Goal: Task Accomplishment & Management: Manage account settings

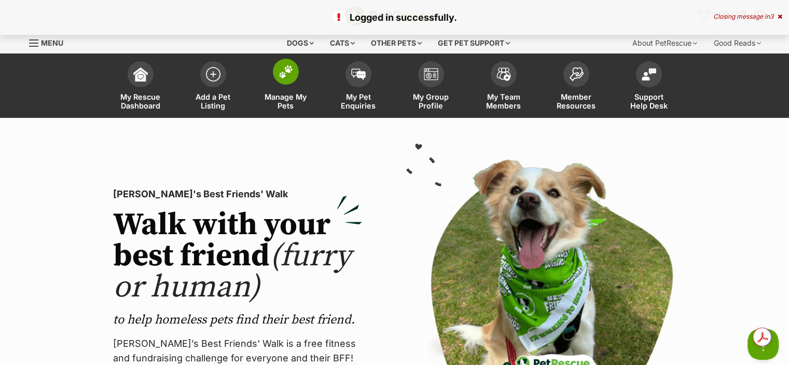
click at [298, 80] on link "Manage My Pets" at bounding box center [285, 87] width 73 height 62
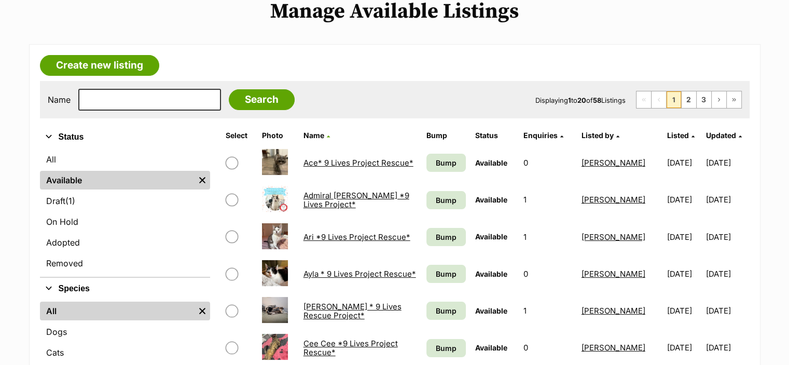
scroll to position [132, 0]
click at [70, 159] on link "All" at bounding box center [125, 159] width 170 height 19
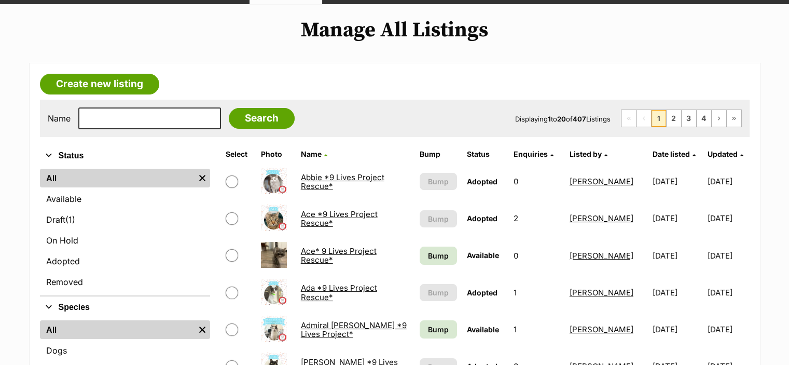
scroll to position [114, 0]
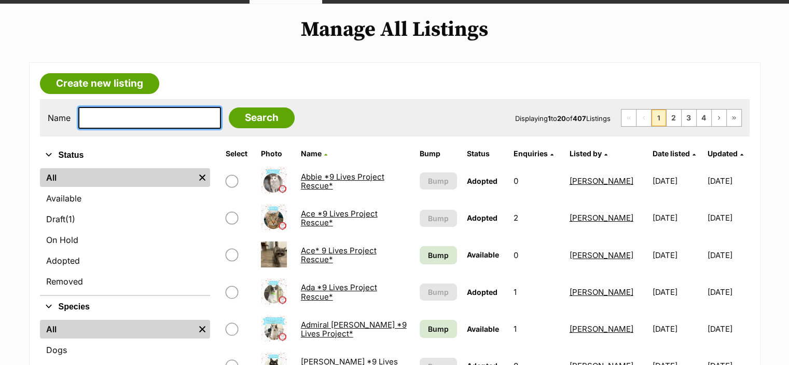
click at [170, 114] on input "text" at bounding box center [149, 118] width 143 height 22
type input "jury"
click at [229, 107] on input "Search" at bounding box center [262, 117] width 66 height 21
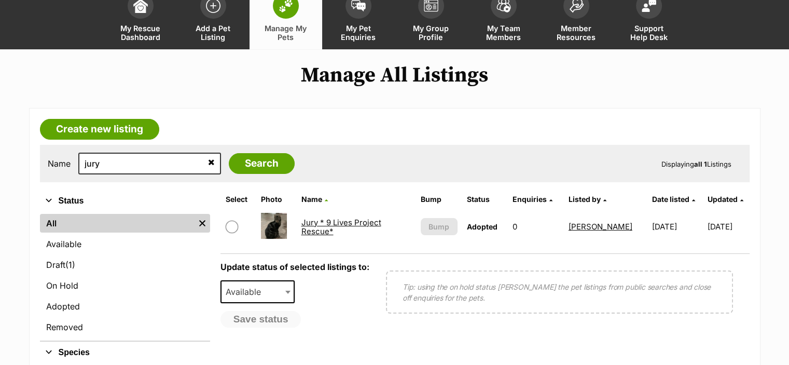
scroll to position [79, 0]
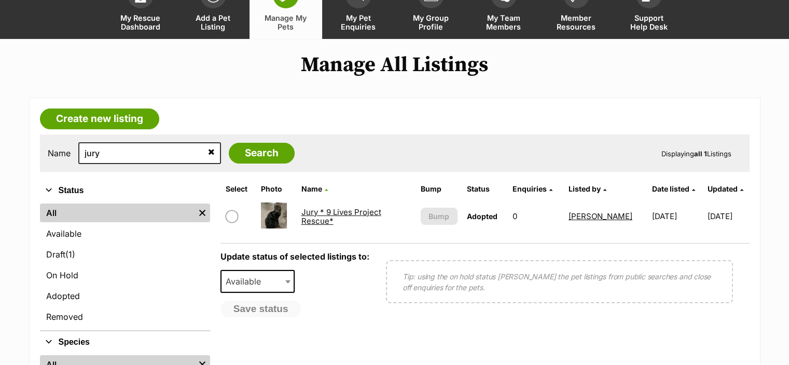
click at [338, 213] on link "Jury * 9 Lives Project Rescue*" at bounding box center [341, 216] width 80 height 19
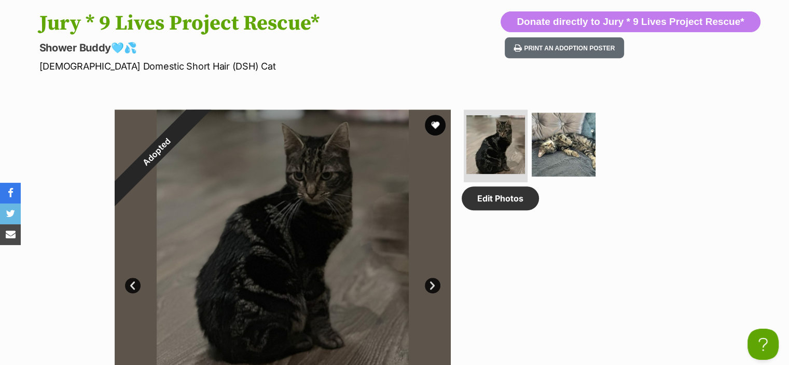
scroll to position [439, 0]
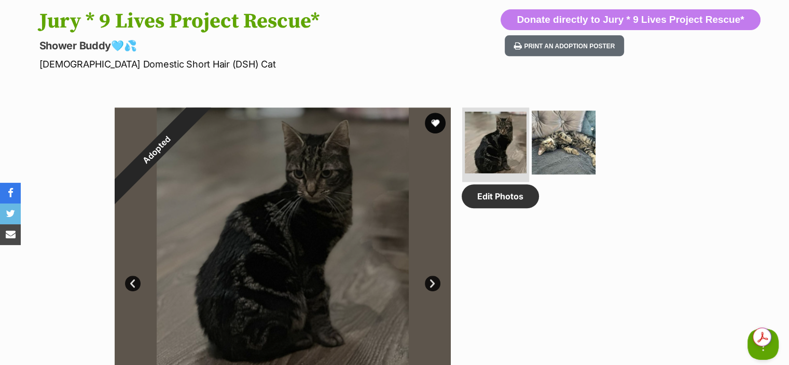
click at [492, 160] on img at bounding box center [496, 143] width 62 height 62
click at [365, 177] on div at bounding box center [283, 275] width 336 height 336
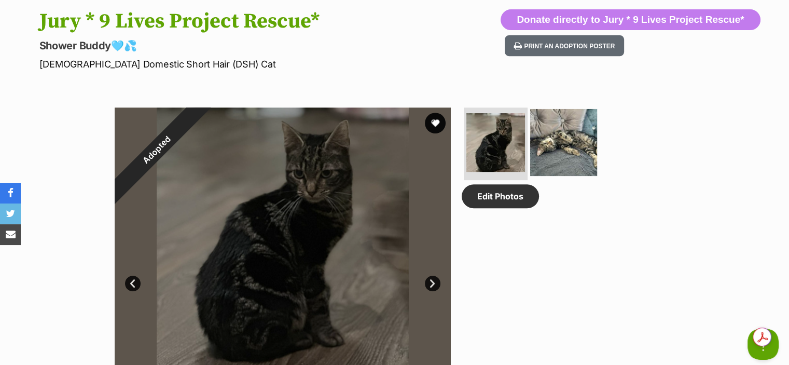
click at [554, 165] on img at bounding box center [563, 142] width 67 height 67
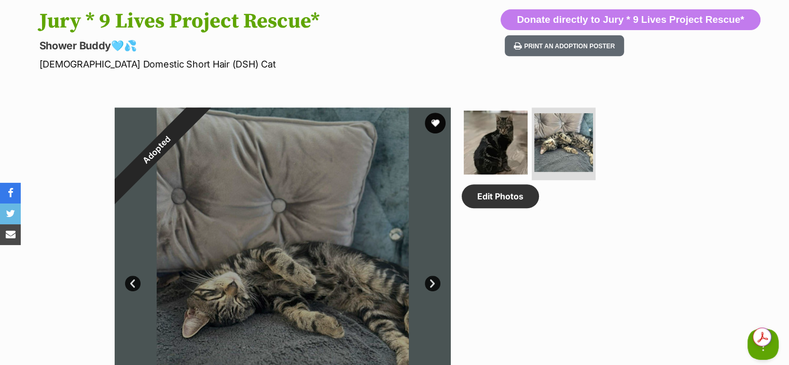
click at [460, 152] on section "Adopted 2 of 2 images 2 of 2 images Next Prev 1 2 Edit Photos" at bounding box center [394, 268] width 591 height 352
click at [489, 155] on img at bounding box center [495, 142] width 67 height 67
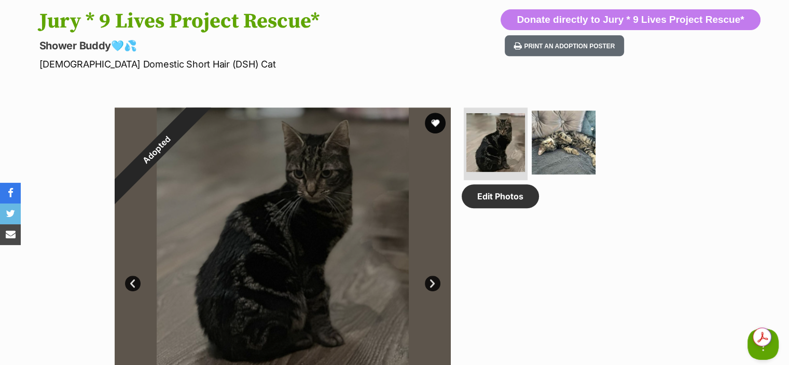
drag, startPoint x: 301, startPoint y: 323, endPoint x: 361, endPoint y: 350, distance: 65.9
click at [361, 350] on div at bounding box center [283, 275] width 336 height 336
click at [509, 333] on div "Edit Photos" at bounding box center [568, 275] width 213 height 336
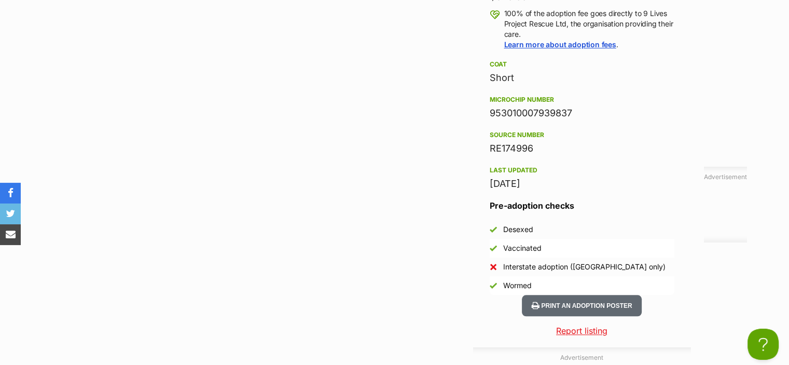
scroll to position [1143, 0]
click at [546, 113] on div "953010007939837" at bounding box center [582, 112] width 185 height 15
copy div "953010007939837"
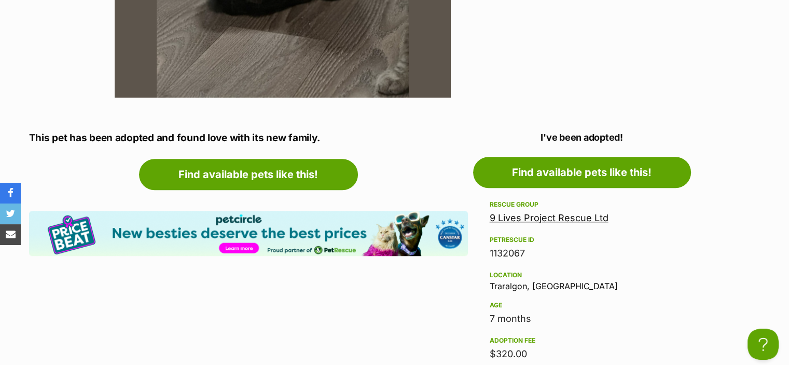
scroll to position [782, 0]
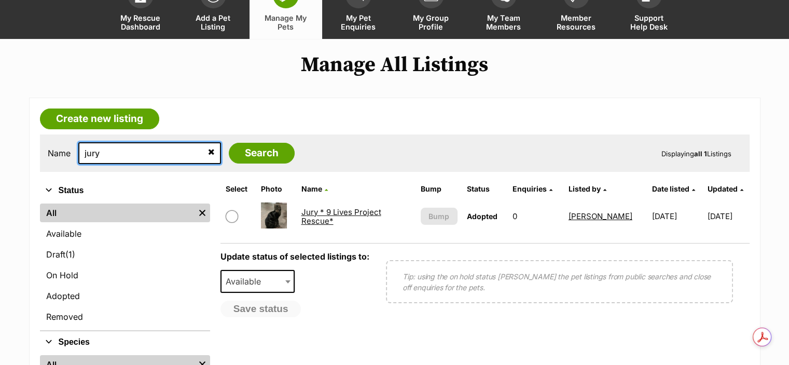
click at [125, 150] on input "jury" at bounding box center [149, 153] width 143 height 22
type input "judge"
click at [229, 143] on input "Search" at bounding box center [262, 153] width 66 height 21
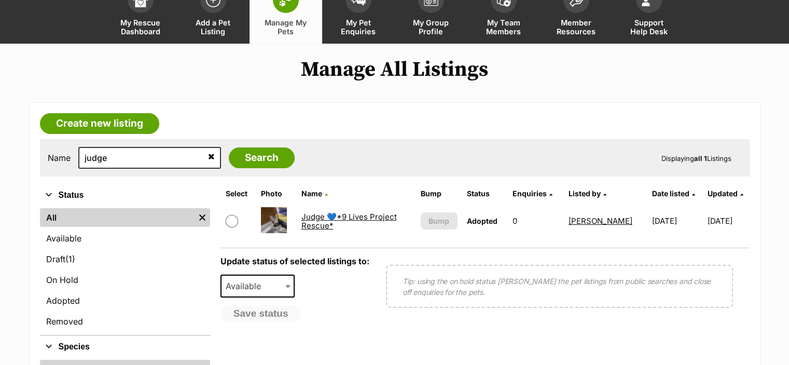
scroll to position [75, 0]
click at [325, 217] on link "Judge 💙*9 Lives Project Rescue*" at bounding box center [348, 220] width 95 height 19
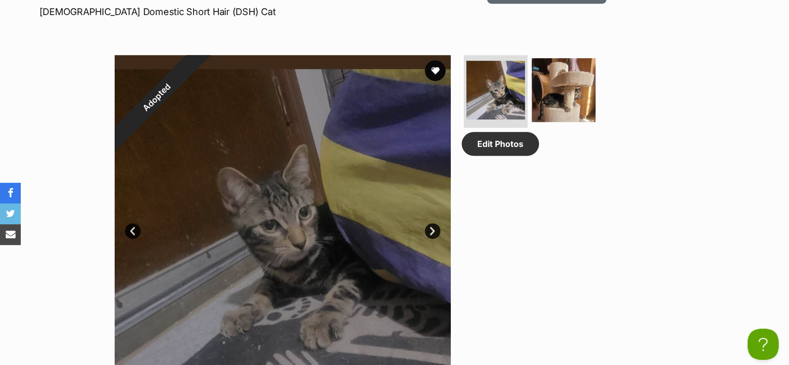
scroll to position [483, 0]
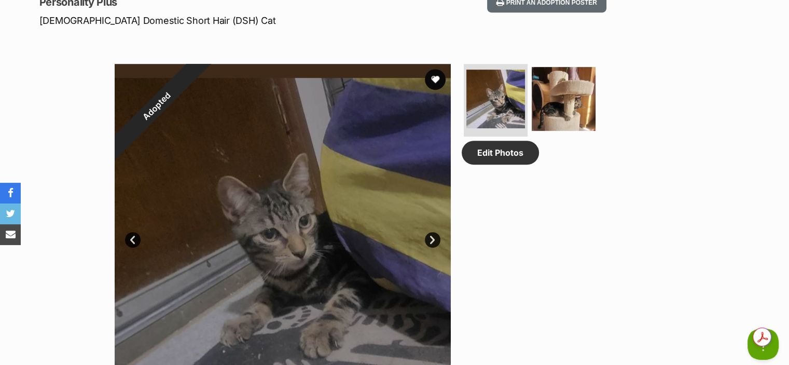
click at [558, 209] on div "Edit Photos" at bounding box center [568, 232] width 213 height 336
click at [556, 112] on img at bounding box center [563, 98] width 67 height 67
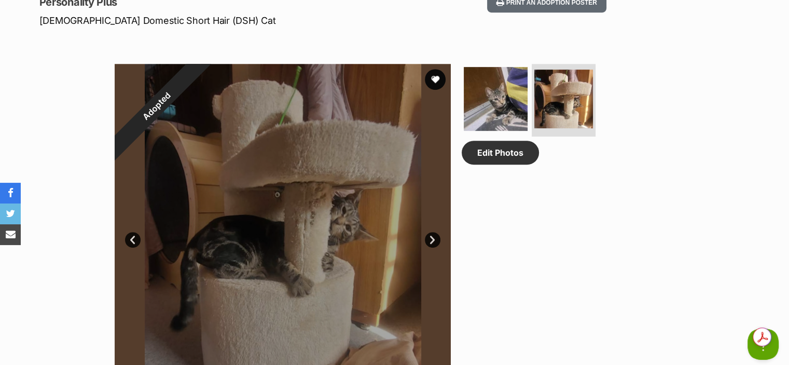
drag, startPoint x: 399, startPoint y: 147, endPoint x: 631, endPoint y: 151, distance: 231.9
click at [631, 151] on div "Edit Photos" at bounding box center [568, 232] width 213 height 336
click at [508, 108] on img at bounding box center [495, 98] width 67 height 67
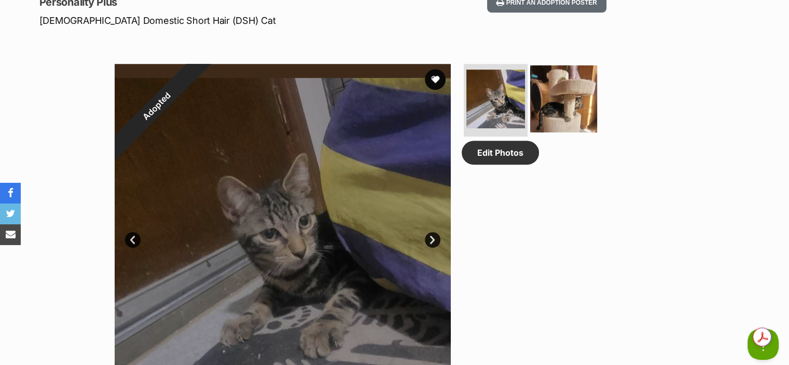
click at [557, 100] on img at bounding box center [563, 98] width 67 height 67
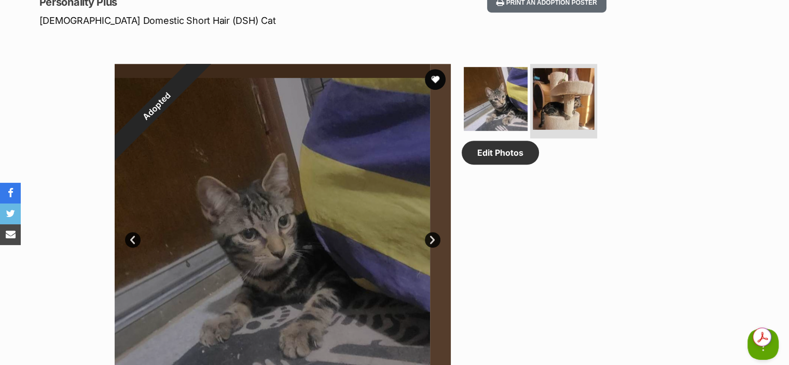
click at [557, 100] on img at bounding box center [564, 99] width 62 height 62
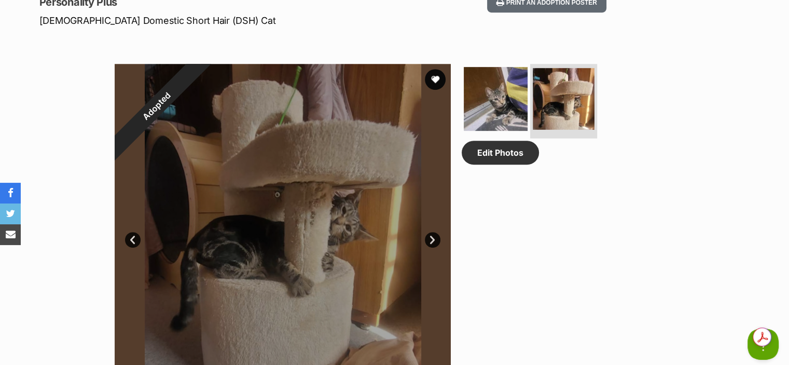
drag, startPoint x: 276, startPoint y: 204, endPoint x: 562, endPoint y: 91, distance: 307.3
click at [562, 91] on img at bounding box center [564, 99] width 62 height 62
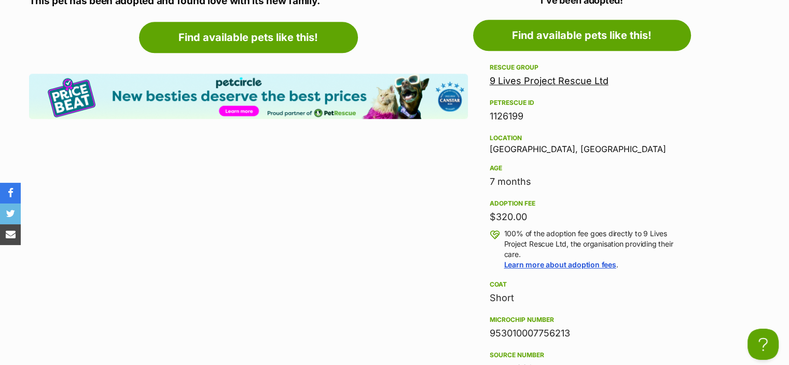
scroll to position [1019, 0]
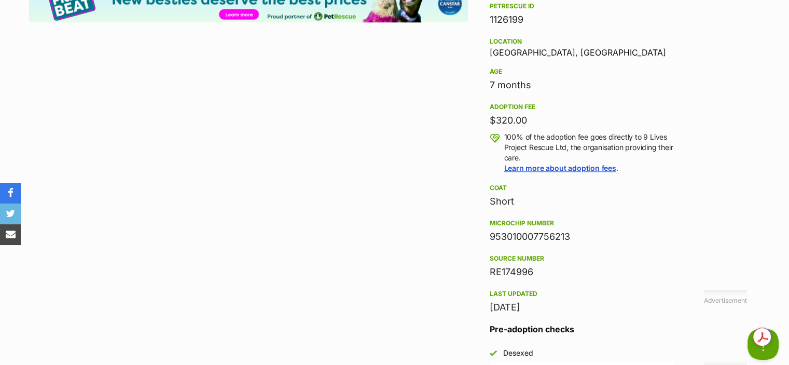
click at [541, 235] on div "953010007756213" at bounding box center [582, 236] width 185 height 15
copy div "953010007756213"
